Goal: Find specific page/section: Find specific page/section

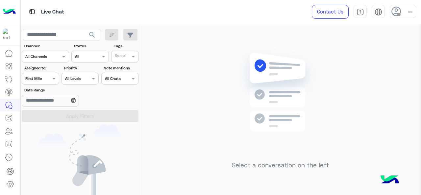
click at [9, 145] on icon at bounding box center [9, 144] width 8 height 8
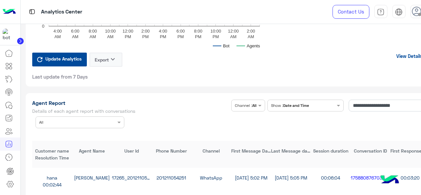
scroll to position [1736, 0]
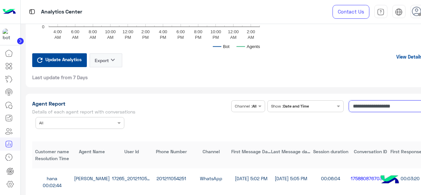
click at [366, 109] on input "**********" at bounding box center [388, 106] width 81 height 12
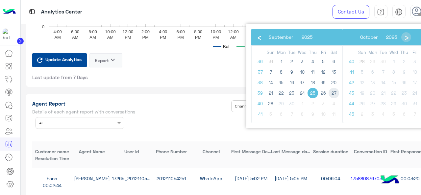
click at [333, 93] on span "27" at bounding box center [333, 93] width 11 height 11
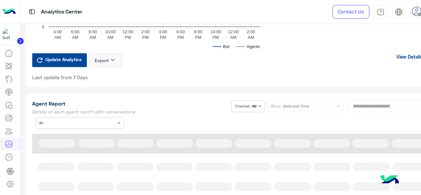
type input "**********"
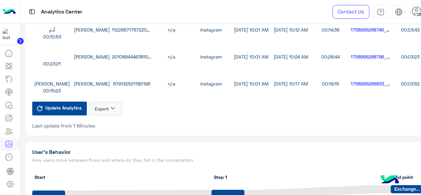
scroll to position [1908, 0]
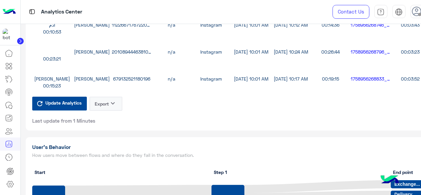
click at [97, 105] on button "Export keyboard_arrow_down" at bounding box center [105, 104] width 33 height 14
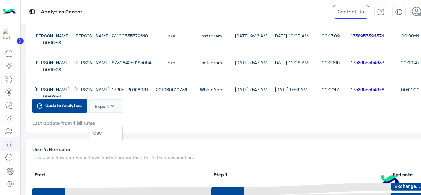
scroll to position [1899, 0]
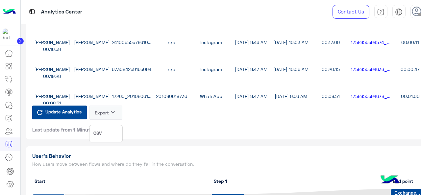
click at [106, 135] on button "CSV" at bounding box center [105, 133] width 33 height 12
click at [104, 115] on button "Export keyboard_arrow_down" at bounding box center [105, 112] width 33 height 14
click at [107, 128] on button "CSV" at bounding box center [105, 133] width 33 height 12
click at [105, 117] on button "Export keyboard_arrow_down" at bounding box center [105, 112] width 33 height 14
click at [12, 103] on icon at bounding box center [9, 105] width 8 height 8
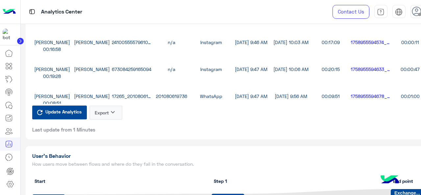
click at [12, 103] on icon at bounding box center [9, 105] width 8 height 8
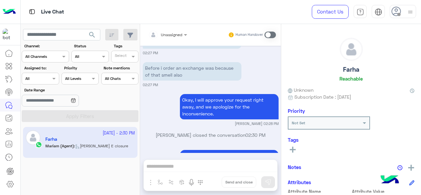
scroll to position [316, 0]
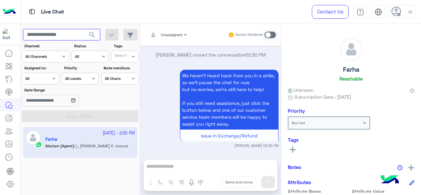
click at [52, 34] on div "search Channel: Channel All Channels Status Channel All Tags Select Assigned to…" at bounding box center [80, 110] width 119 height 173
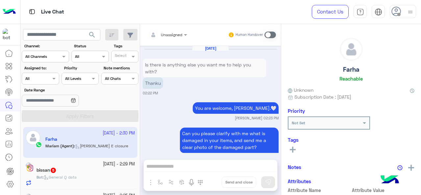
scroll to position [266, 0]
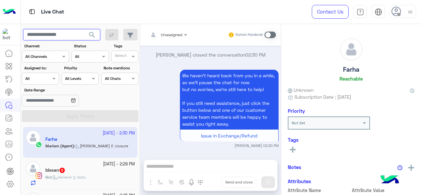
drag, startPoint x: 0, startPoint y: 0, endPoint x: 52, endPoint y: 34, distance: 62.0
click at [52, 34] on input "text" at bounding box center [61, 35] width 77 height 12
paste input "**********"
type input "**********"
click at [84, 29] on button "search" at bounding box center [92, 36] width 16 height 14
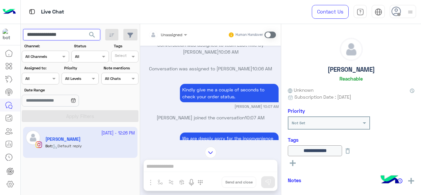
scroll to position [369, 0]
